Goal: Task Accomplishment & Management: Use online tool/utility

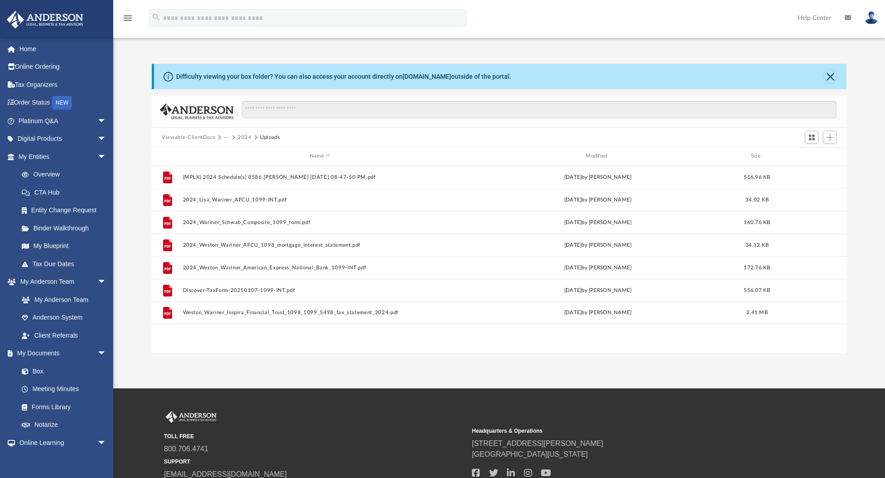
scroll to position [199, 688]
click at [2, 196] on li "My Entities arrow_drop_down Overview CTA Hub Entity Change Request Binder Walkt…" at bounding box center [60, 210] width 120 height 125
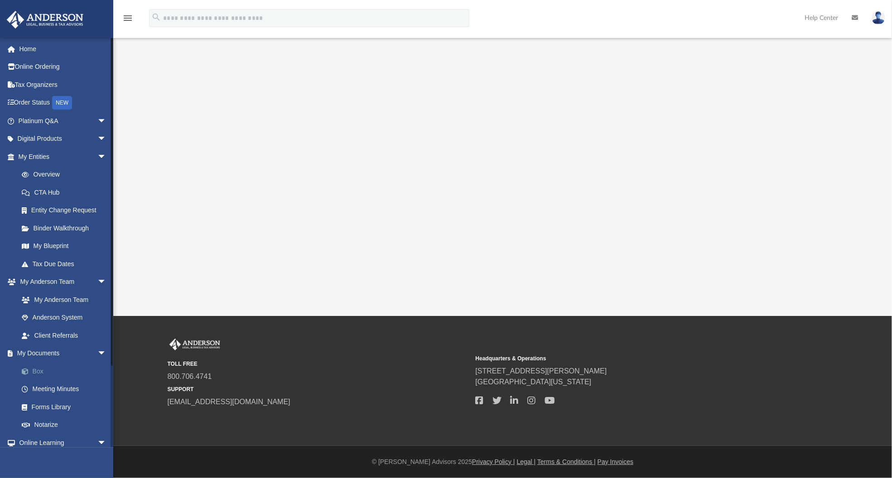
click at [38, 367] on link "Box" at bounding box center [66, 371] width 107 height 18
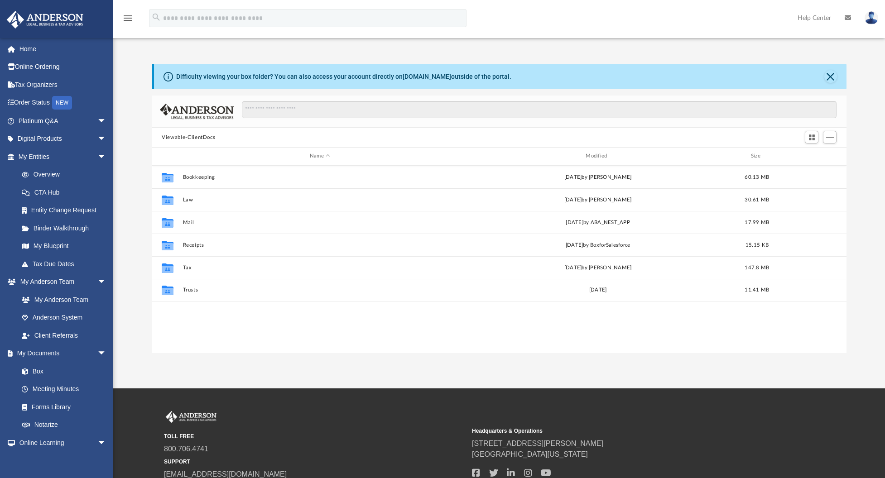
scroll to position [7, 8]
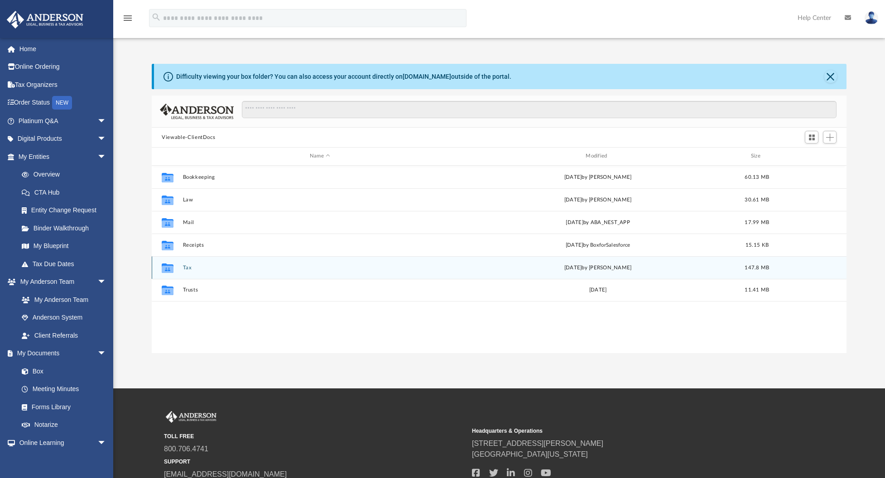
click at [200, 272] on div "Collaborated Folder Tax [DATE] by [PERSON_NAME] 147.8 MB" at bounding box center [499, 267] width 695 height 23
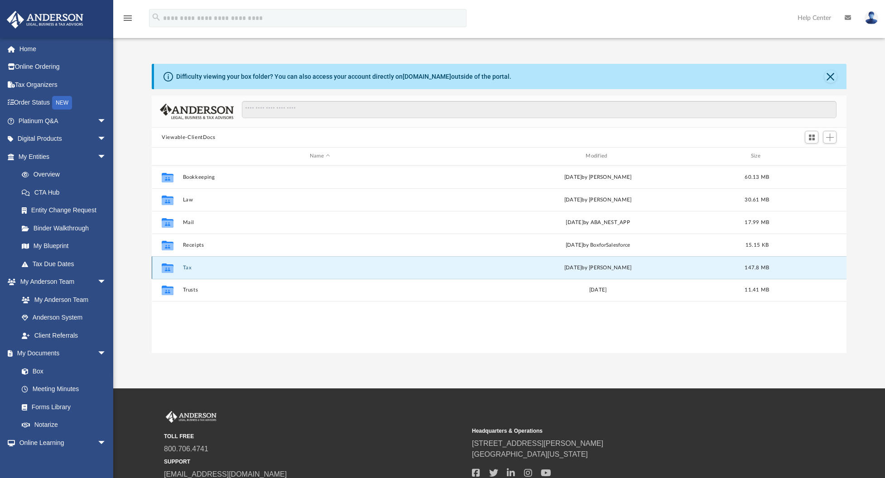
click at [190, 267] on button "Tax" at bounding box center [320, 268] width 274 height 6
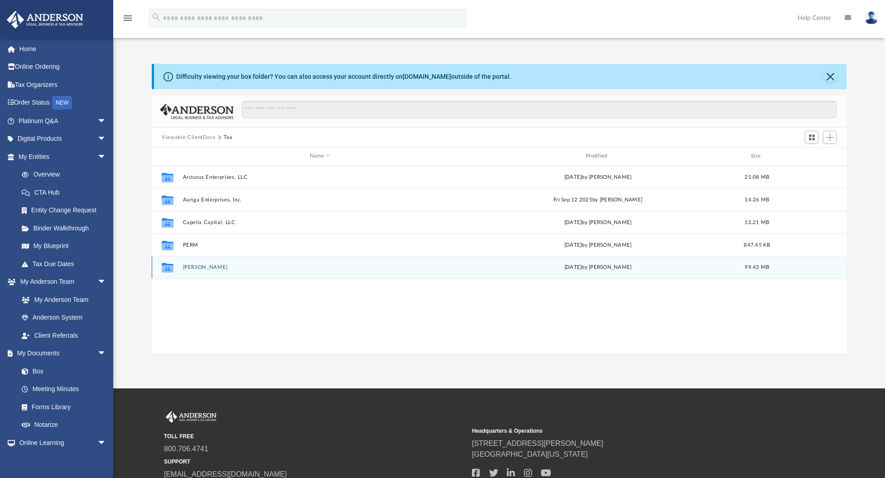
click at [190, 267] on button "[PERSON_NAME]" at bounding box center [320, 268] width 274 height 6
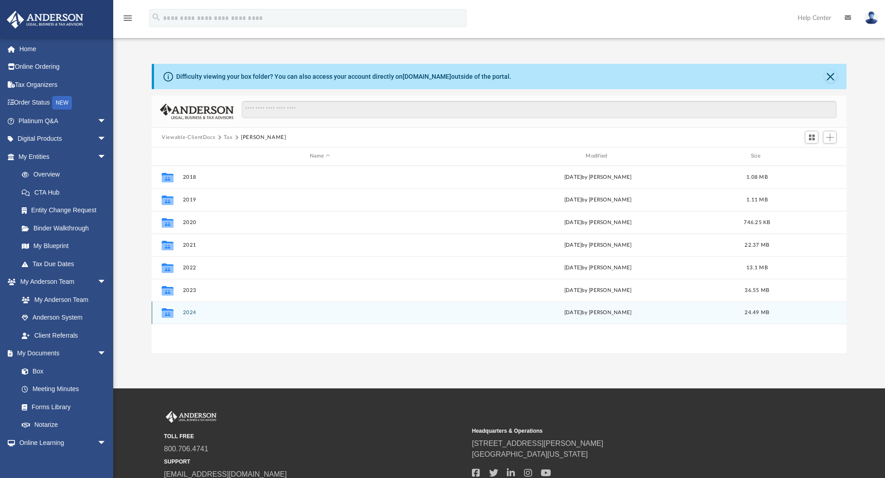
click at [193, 312] on button "2024" at bounding box center [320, 313] width 274 height 6
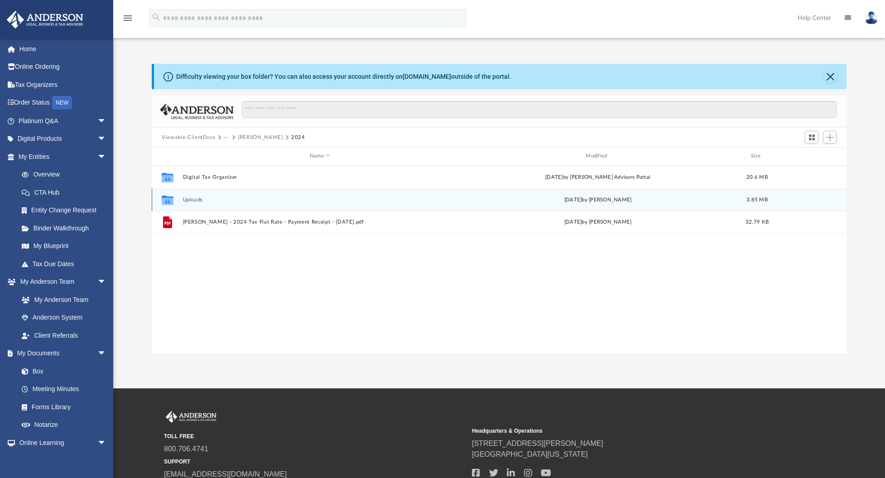
click at [191, 197] on button "Uploads" at bounding box center [320, 200] width 274 height 6
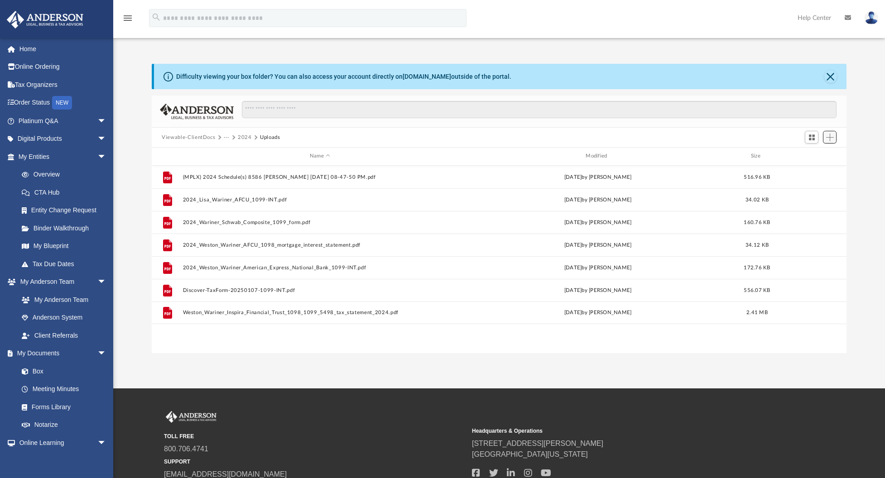
click at [832, 138] on span "Add" at bounding box center [830, 138] width 8 height 8
click at [810, 154] on li "Upload" at bounding box center [817, 156] width 29 height 10
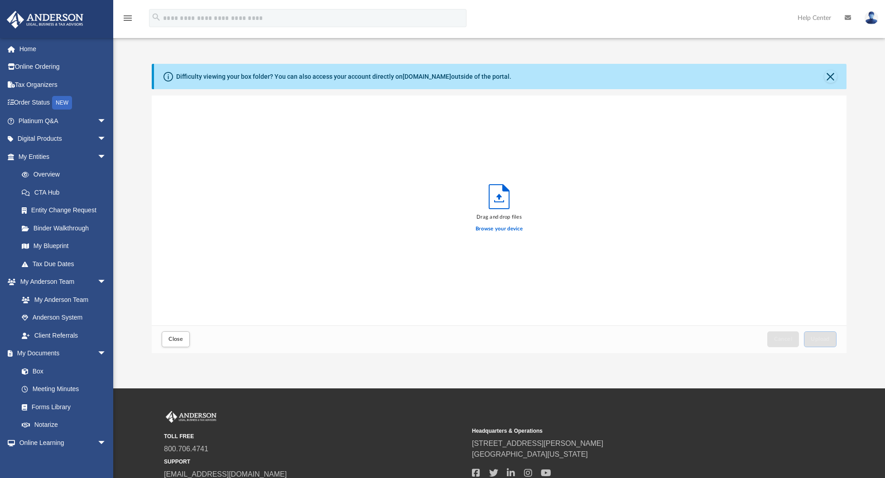
scroll to position [223, 688]
click at [504, 227] on label "Browse your device" at bounding box center [499, 229] width 47 height 8
click at [0, 0] on input "Browse your device" at bounding box center [0, 0] width 0 height 0
click at [819, 343] on button "Upload" at bounding box center [820, 340] width 33 height 16
click at [177, 333] on button "Close" at bounding box center [176, 340] width 28 height 16
